Goal: Task Accomplishment & Management: Manage account settings

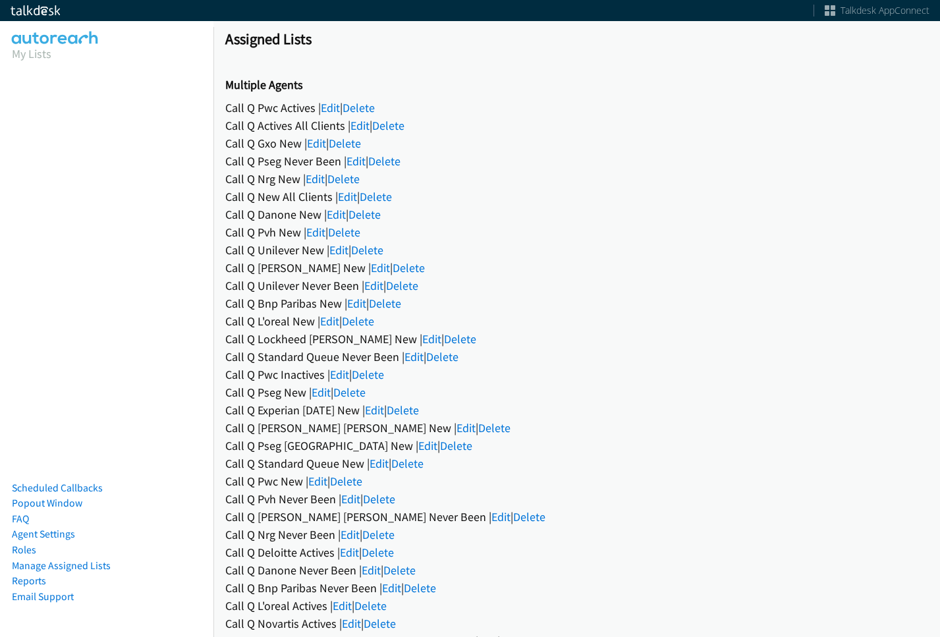
click at [335, 111] on link "Edit" at bounding box center [330, 107] width 19 height 15
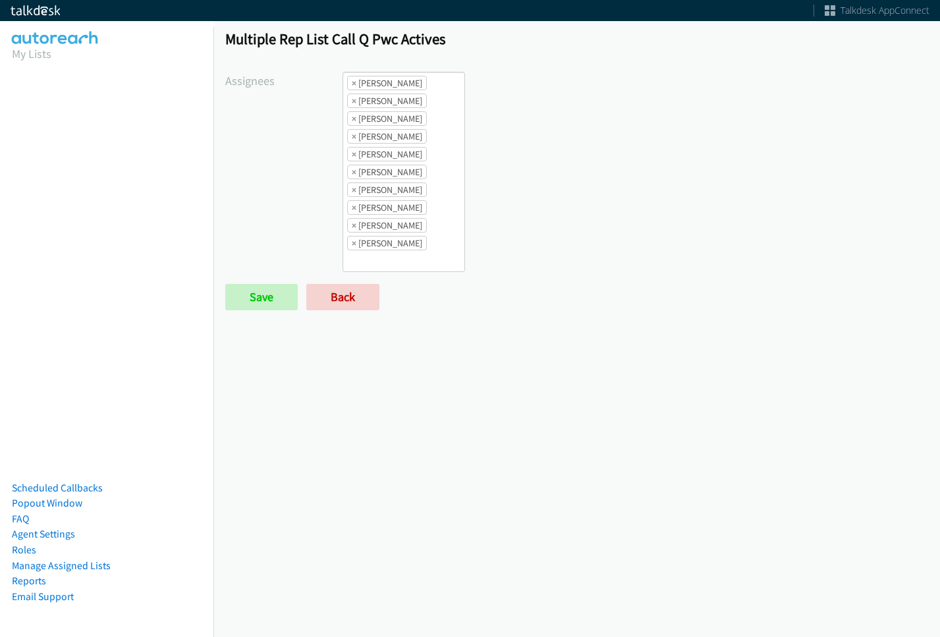
click at [356, 81] on li "× [PERSON_NAME]" at bounding box center [387, 83] width 80 height 14
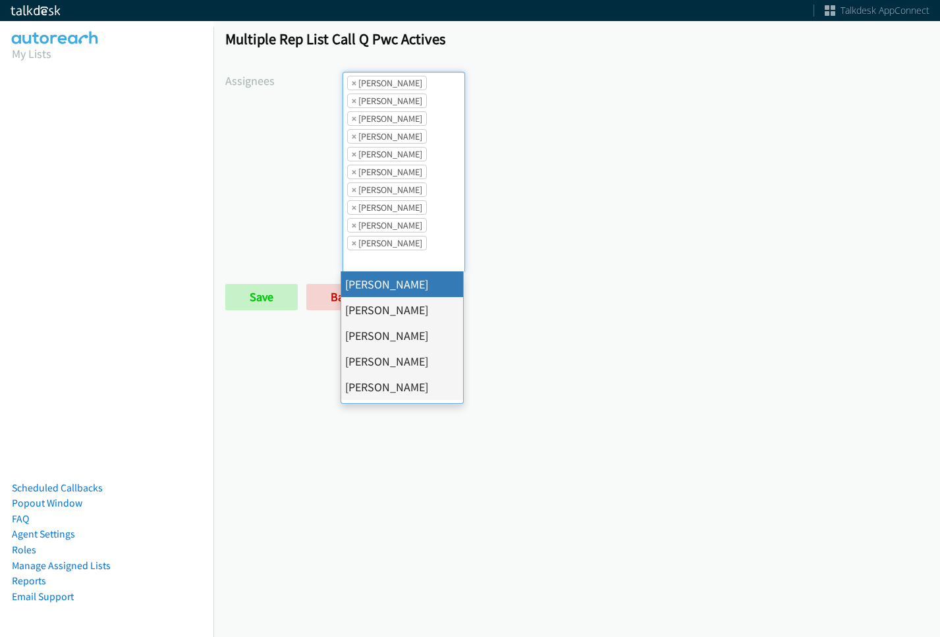
click at [348, 80] on li "× [PERSON_NAME]" at bounding box center [387, 83] width 80 height 14
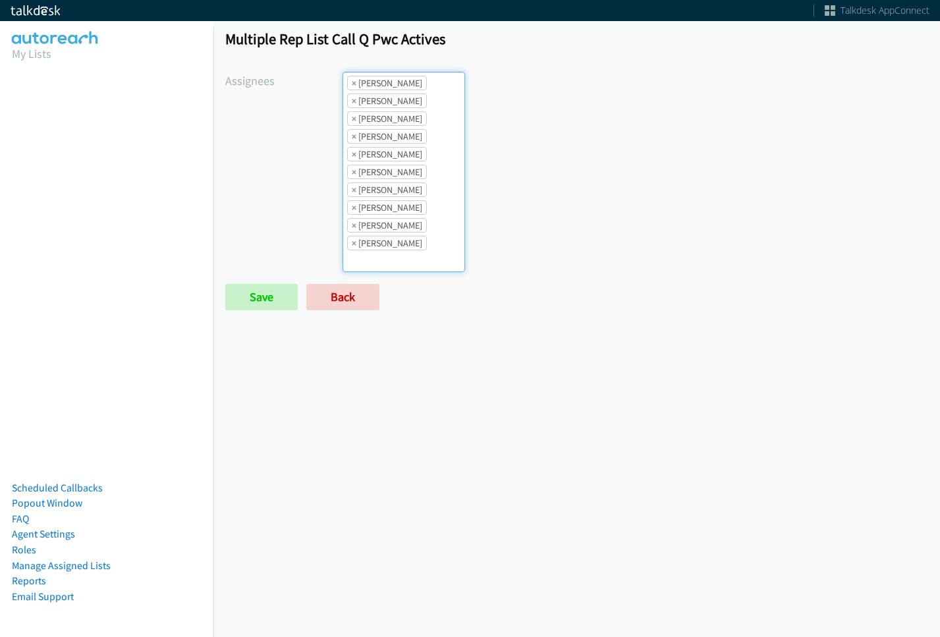
click at [348, 81] on li "× [PERSON_NAME]" at bounding box center [387, 83] width 80 height 14
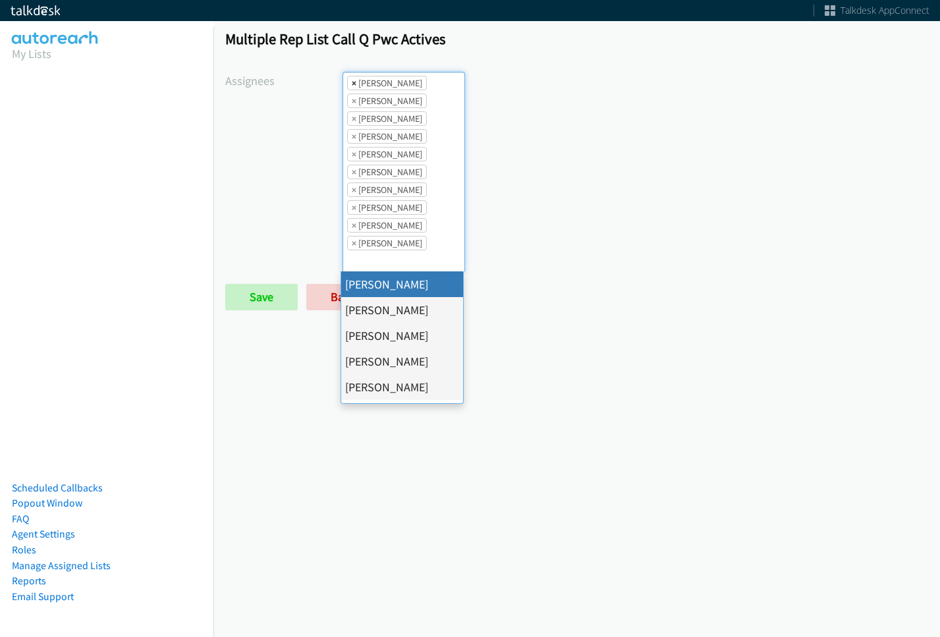
click at [351, 81] on li "× [PERSON_NAME]" at bounding box center [387, 83] width 80 height 14
click at [352, 81] on span "×" at bounding box center [354, 82] width 5 height 13
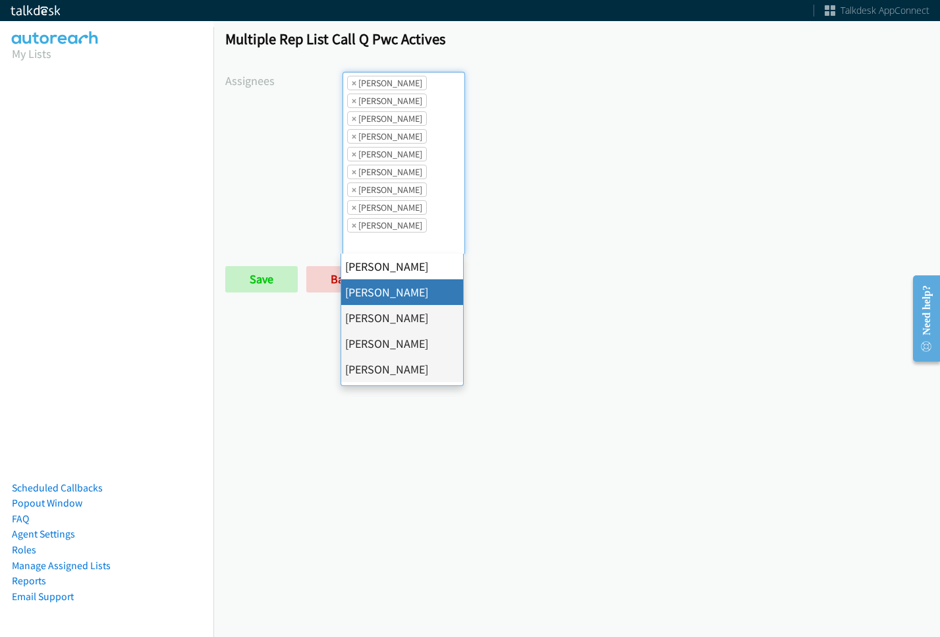
click at [352, 81] on span "×" at bounding box center [354, 82] width 5 height 13
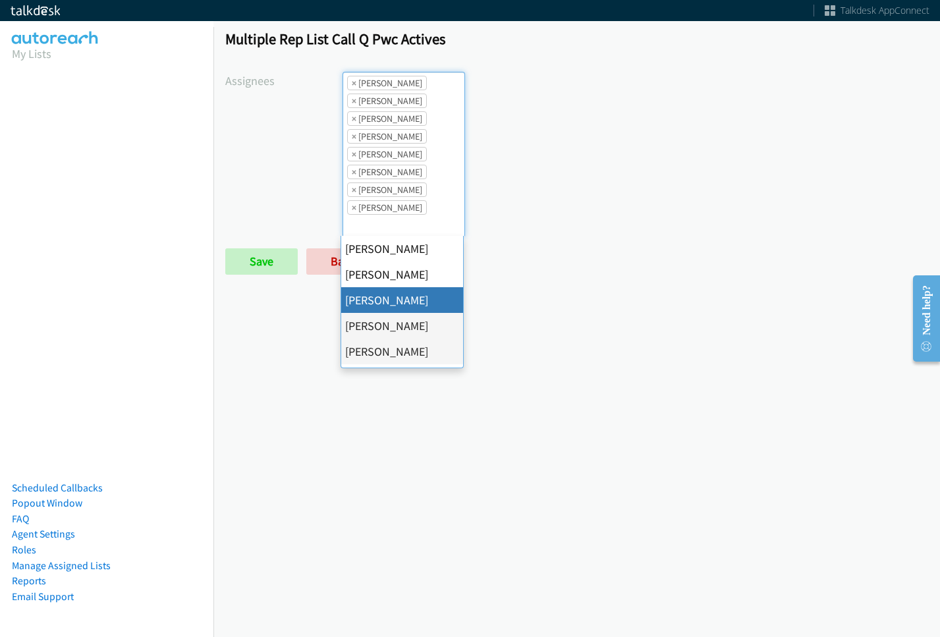
click at [352, 81] on span "×" at bounding box center [354, 82] width 5 height 13
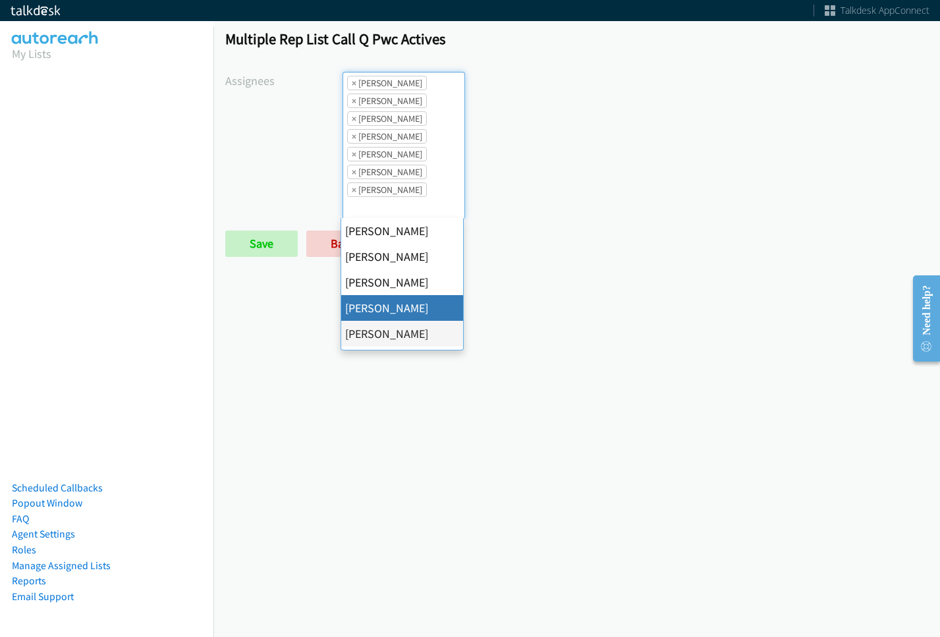
click at [352, 81] on span "×" at bounding box center [354, 82] width 5 height 13
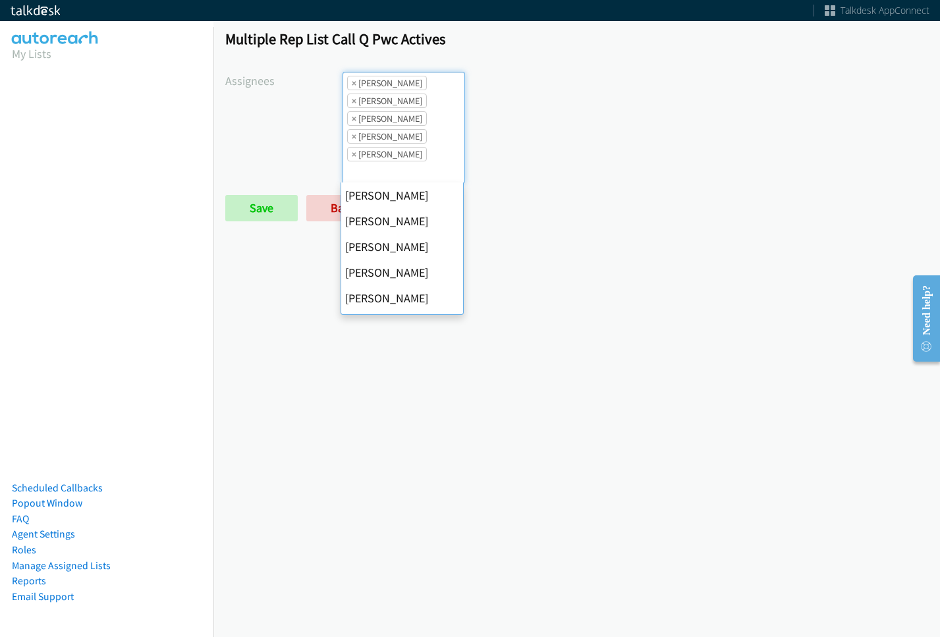
click at [352, 81] on span "×" at bounding box center [354, 82] width 5 height 13
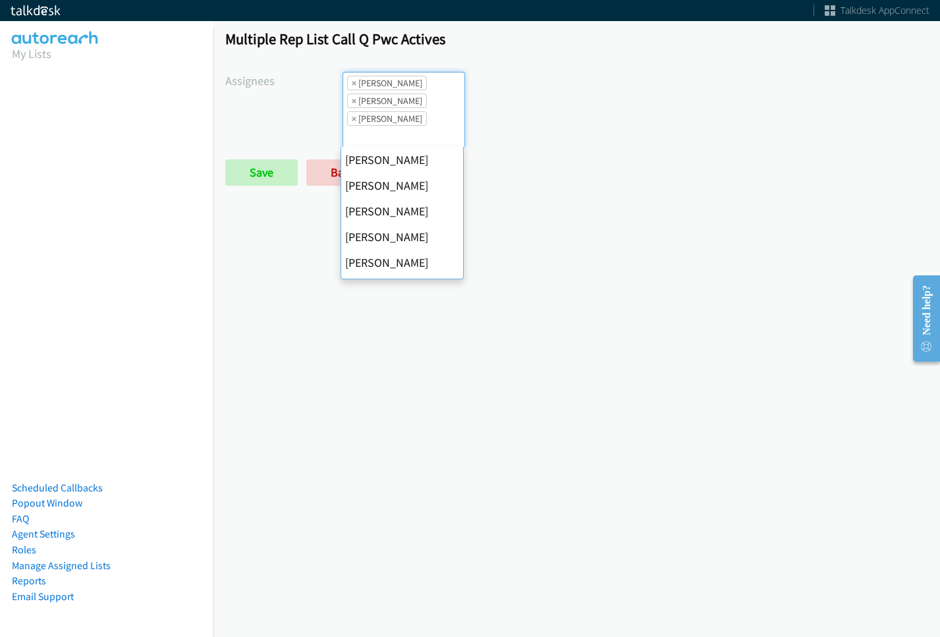
scroll to position [206, 0]
click at [352, 81] on span "×" at bounding box center [354, 82] width 5 height 13
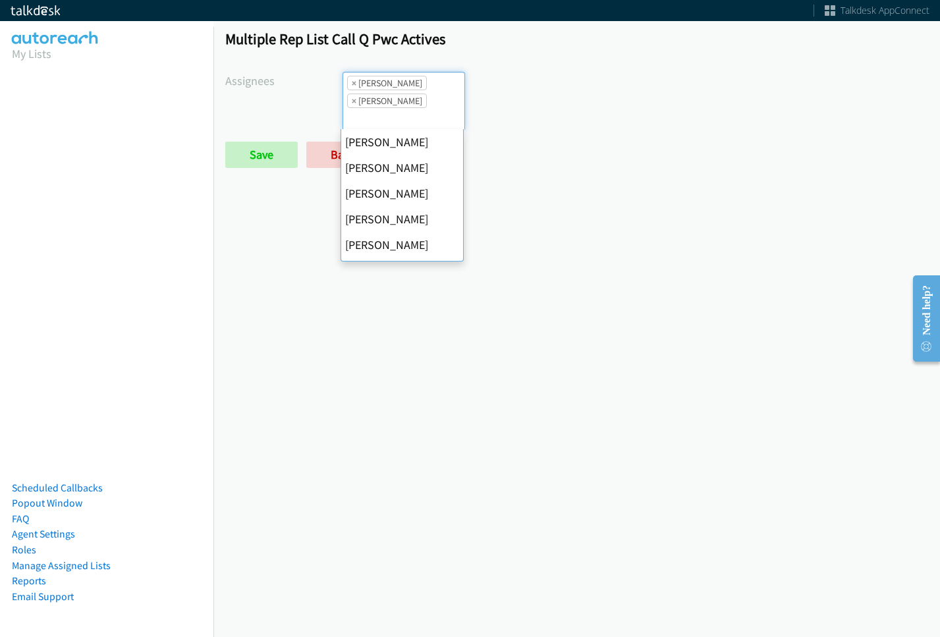
click at [352, 81] on span "×" at bounding box center [354, 82] width 5 height 13
select select "fd8c5d46-30db-44cb-8f0d-00da318b790a"
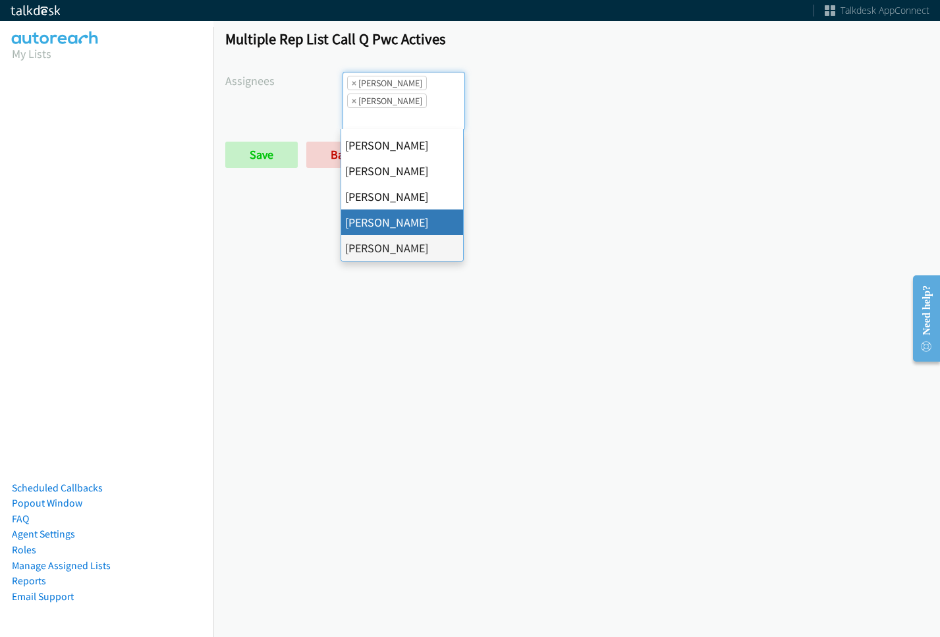
select select
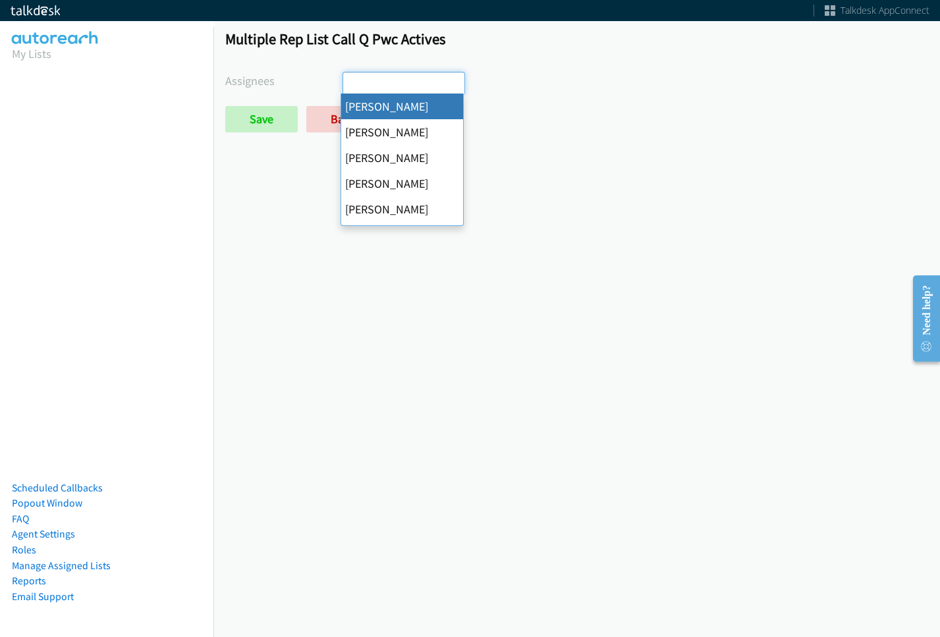
click at [351, 81] on input "search" at bounding box center [366, 82] width 46 height 21
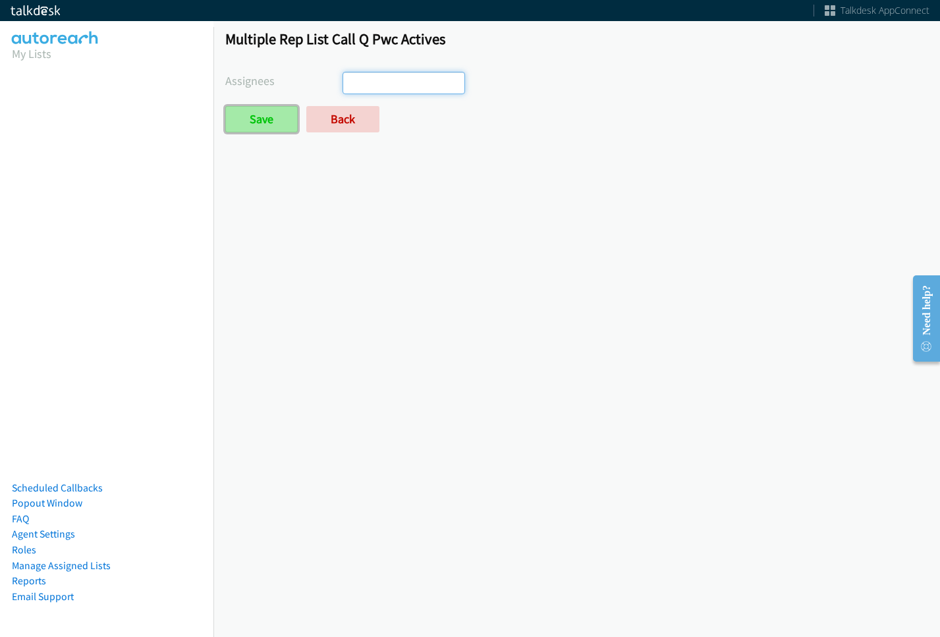
click at [269, 117] on input "Save" at bounding box center [261, 119] width 72 height 26
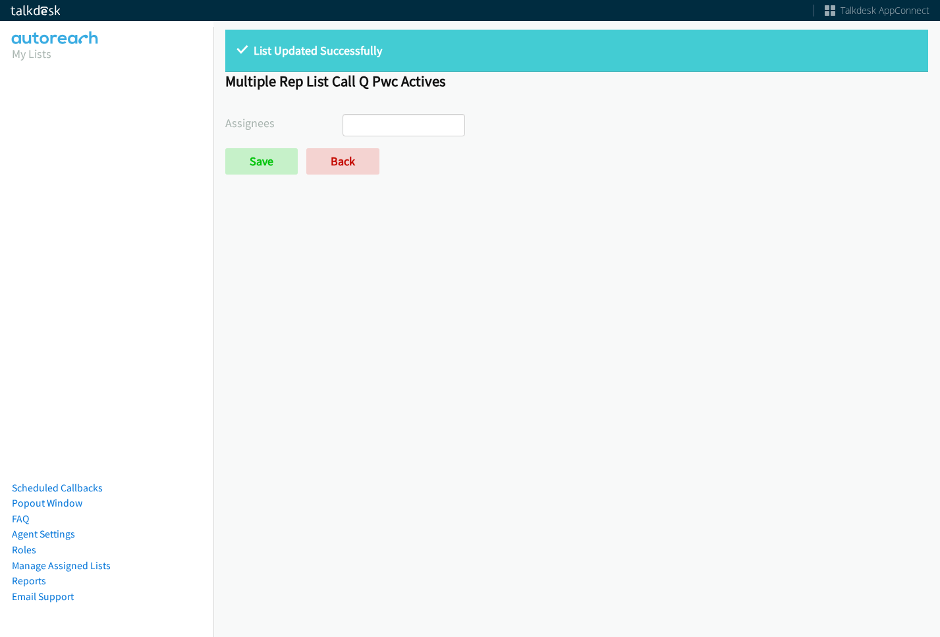
select select
